Goal: Find specific page/section: Find specific page/section

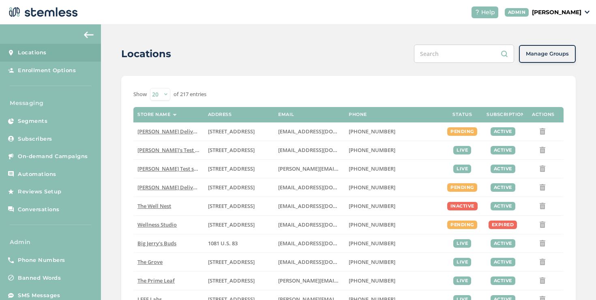
scroll to position [17, 0]
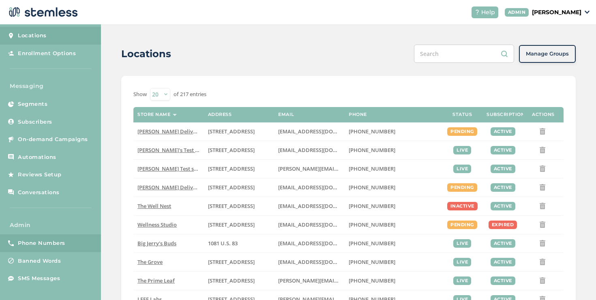
click at [71, 238] on link "Phone Numbers" at bounding box center [50, 243] width 101 height 18
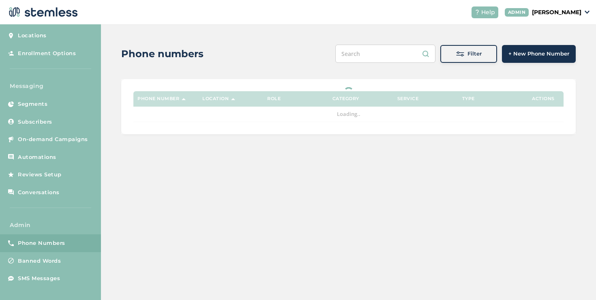
click at [451, 54] on div "Filter" at bounding box center [468, 54] width 44 height 8
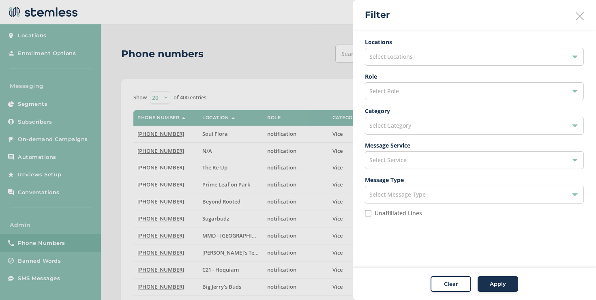
click at [399, 89] on div "Select Role" at bounding box center [474, 91] width 219 height 18
click at [388, 124] on span "Select Category" at bounding box center [390, 126] width 42 height 8
click at [384, 160] on span "Select Service" at bounding box center [387, 160] width 37 height 8
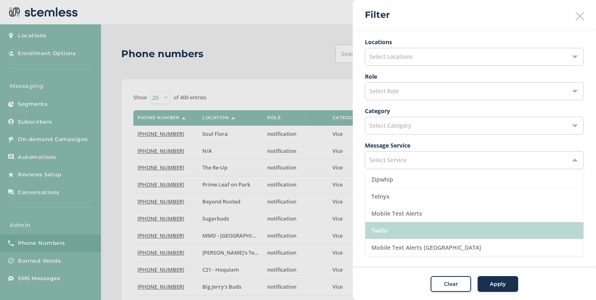
click at [385, 225] on li "Twilio" at bounding box center [474, 230] width 218 height 17
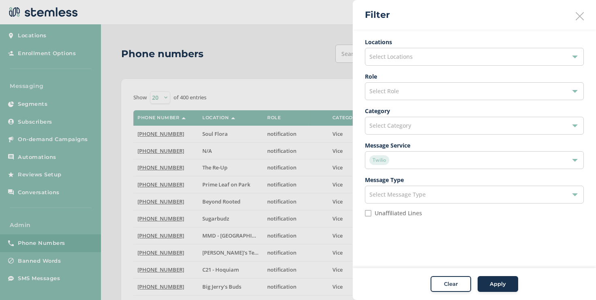
click at [489, 283] on div "Apply" at bounding box center [497, 284] width 29 height 8
